Goal: Task Accomplishment & Management: Manage account settings

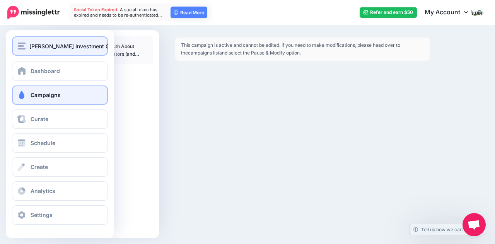
click at [55, 53] on button "[PERSON_NAME] Investment Group" at bounding box center [60, 45] width 96 height 19
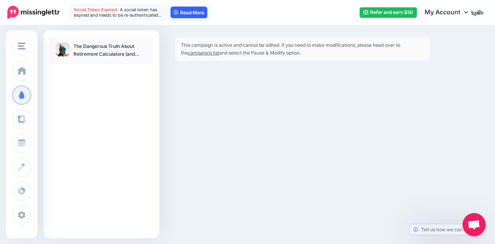
click at [199, 11] on link "Read More" at bounding box center [188, 13] width 37 height 12
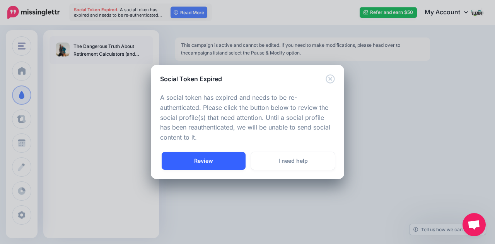
click at [210, 163] on link "Review" at bounding box center [204, 161] width 84 height 18
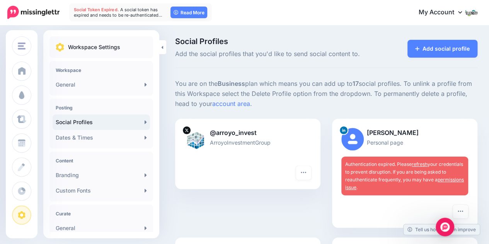
click at [427, 164] on link "refresh" at bounding box center [420, 164] width 16 height 6
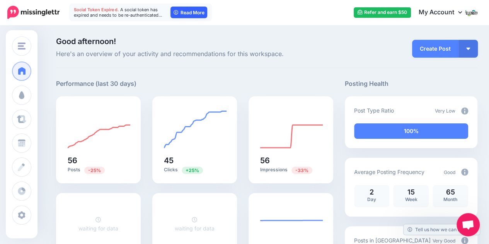
click at [182, 9] on link "Read More" at bounding box center [188, 13] width 37 height 12
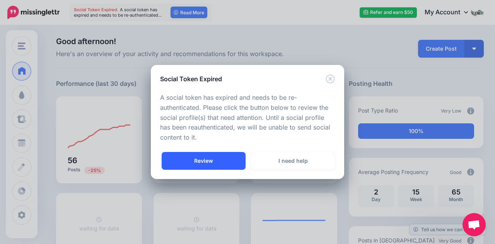
click at [214, 158] on link "Review" at bounding box center [204, 161] width 84 height 18
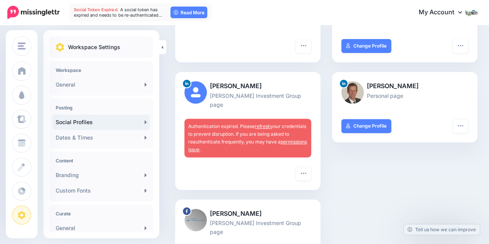
scroll to position [135, 0]
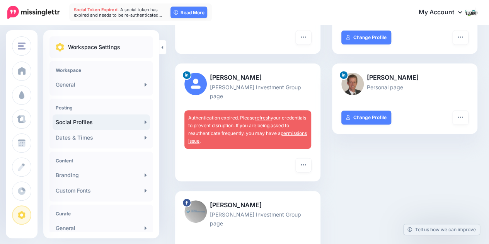
drag, startPoint x: 492, startPoint y: 24, endPoint x: 492, endPoint y: 70, distance: 46.0
click at [264, 115] on link "refresh" at bounding box center [263, 118] width 16 height 6
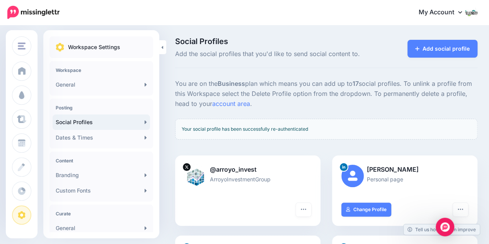
click at [449, 13] on link "My Account" at bounding box center [444, 12] width 66 height 19
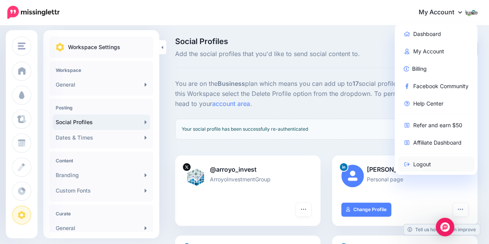
click at [434, 161] on link "Logout" at bounding box center [436, 163] width 77 height 15
